Goal: Transaction & Acquisition: Purchase product/service

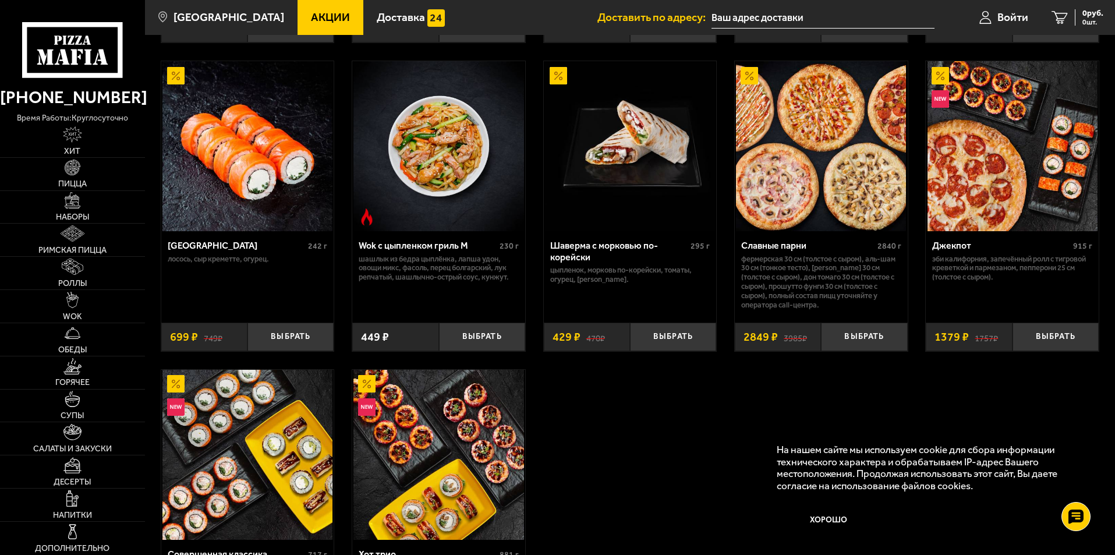
scroll to position [641, 0]
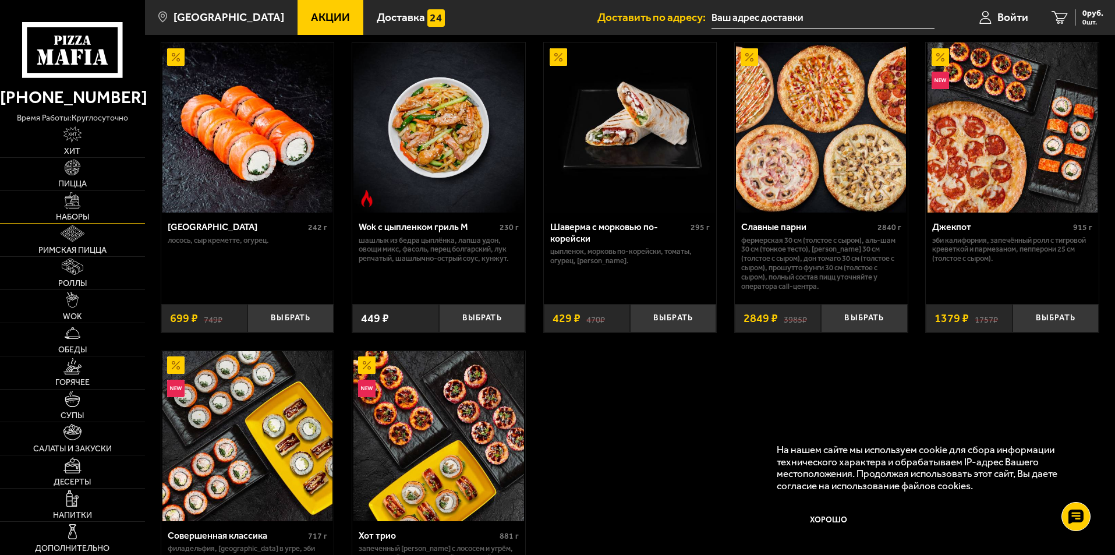
click at [77, 210] on link "Наборы" at bounding box center [72, 207] width 145 height 33
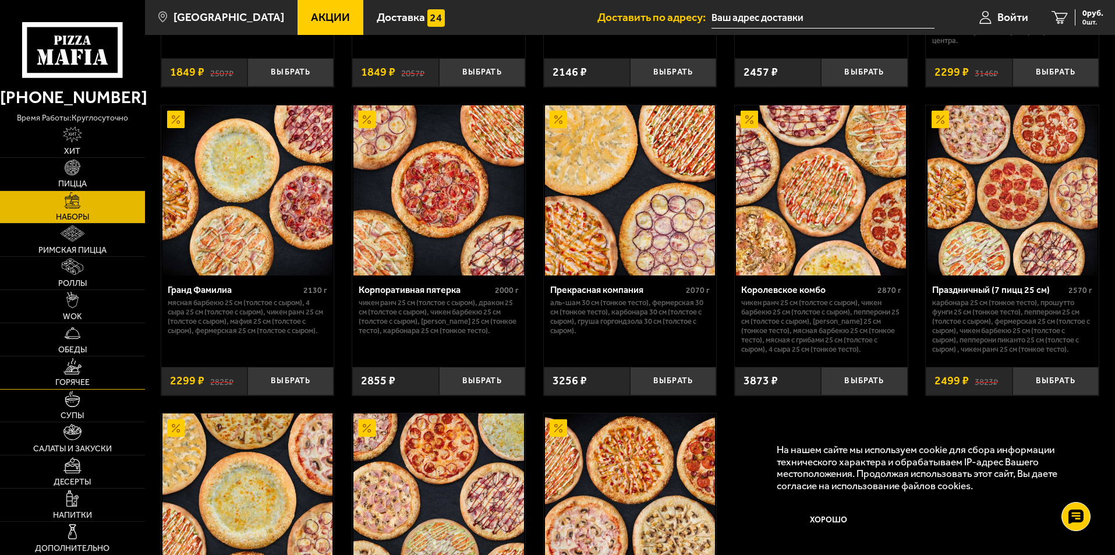
scroll to position [1486, 0]
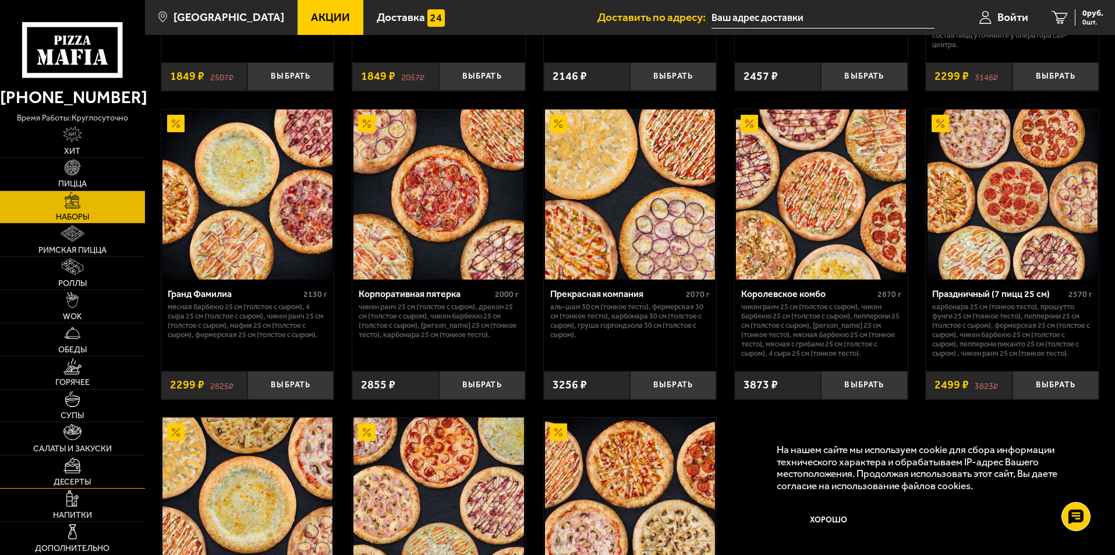
click at [73, 472] on img at bounding box center [72, 465] width 18 height 16
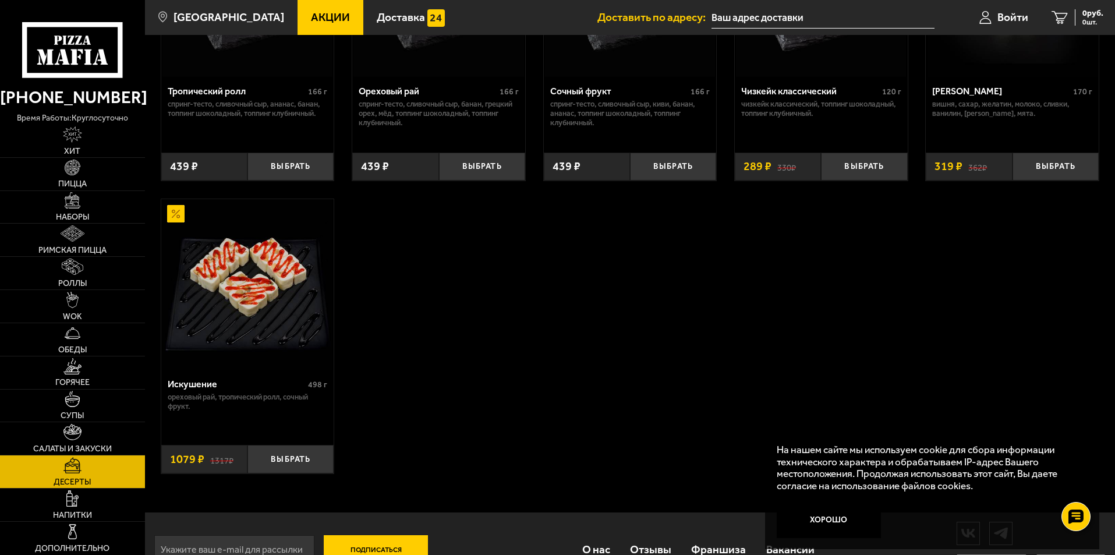
scroll to position [531, 0]
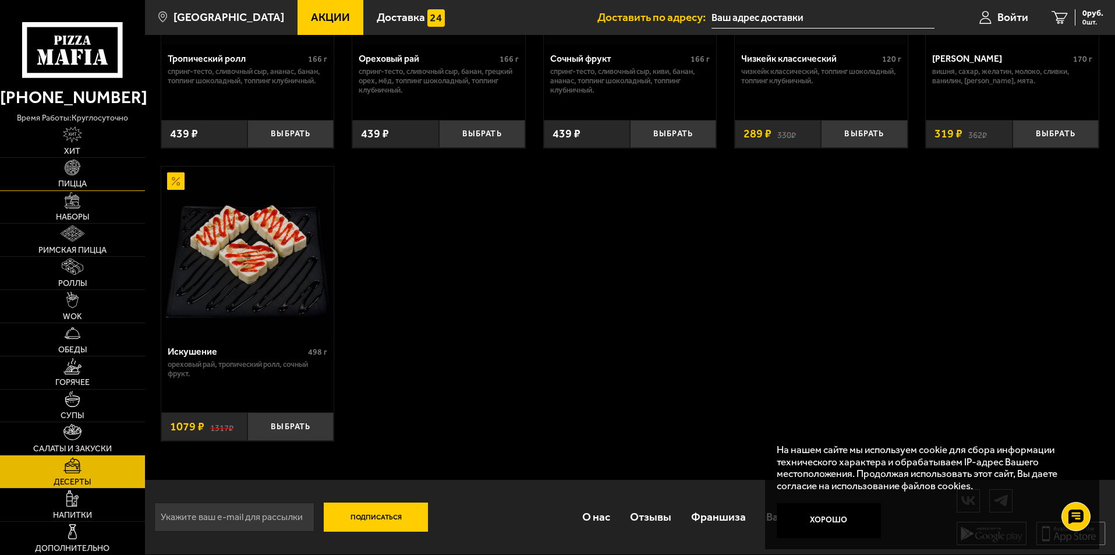
click at [76, 178] on link "Пицца" at bounding box center [72, 174] width 145 height 33
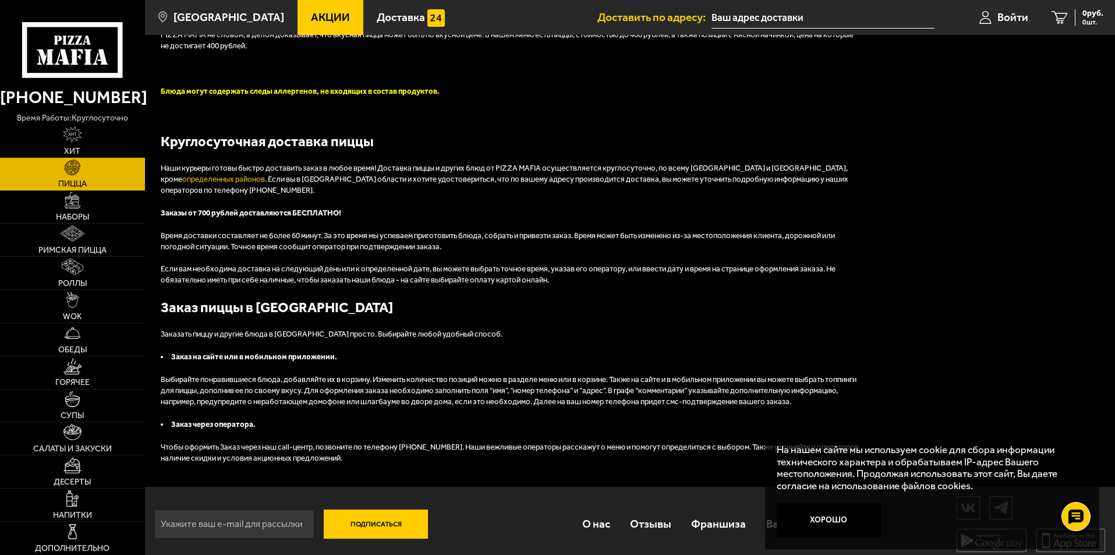
scroll to position [3031, 0]
